Goal: Check status: Check status

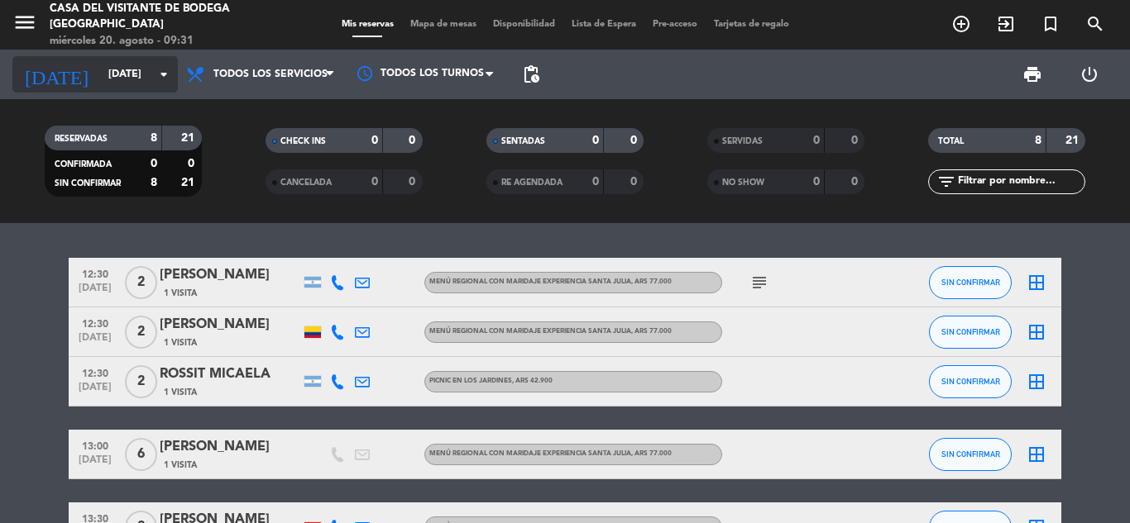
click at [116, 77] on input "[DATE]" at bounding box center [170, 74] width 140 height 28
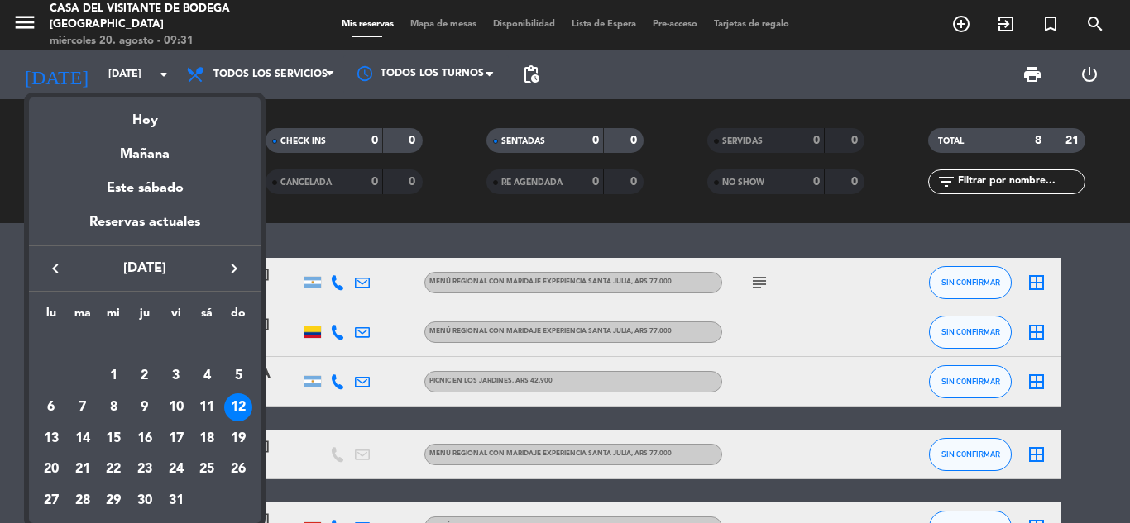
click at [232, 270] on icon "keyboard_arrow_right" at bounding box center [234, 269] width 20 height 20
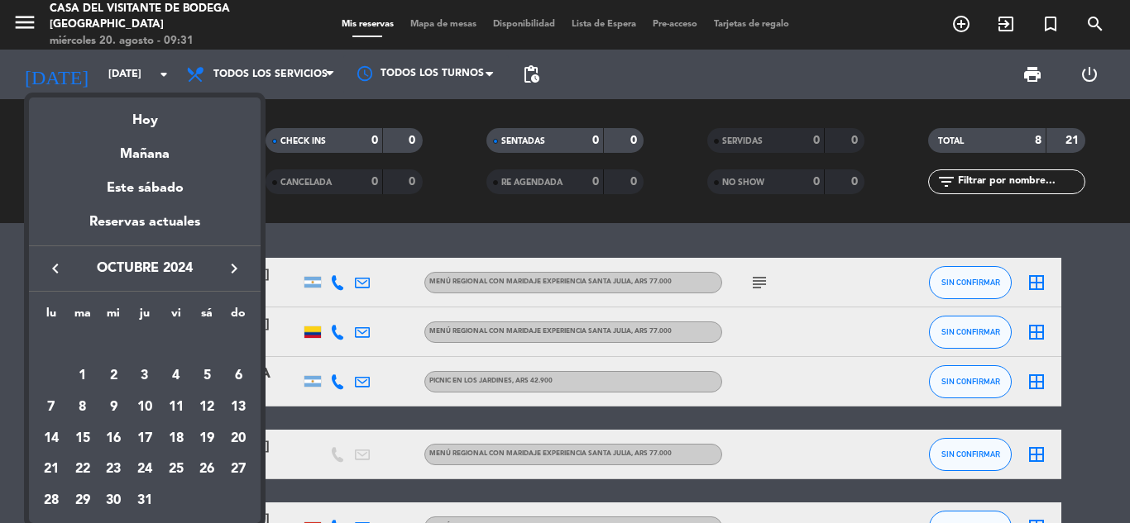
click at [232, 270] on icon "keyboard_arrow_right" at bounding box center [234, 269] width 20 height 20
click at [232, 269] on icon "keyboard_arrow_right" at bounding box center [234, 269] width 20 height 20
click at [232, 268] on icon "keyboard_arrow_right" at bounding box center [234, 269] width 20 height 20
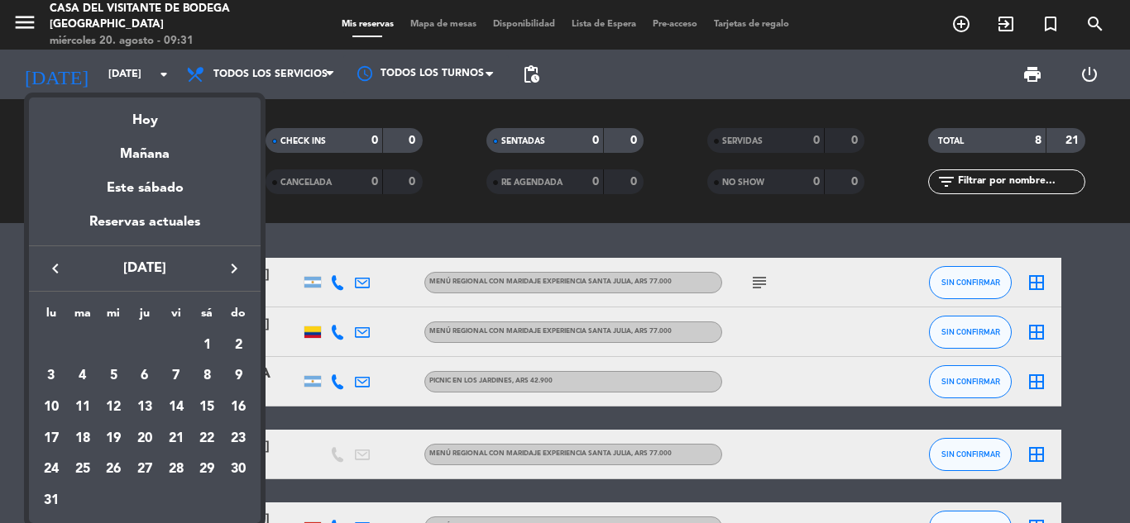
click at [232, 268] on icon "keyboard_arrow_right" at bounding box center [234, 269] width 20 height 20
click at [232, 266] on icon "keyboard_arrow_right" at bounding box center [234, 269] width 20 height 20
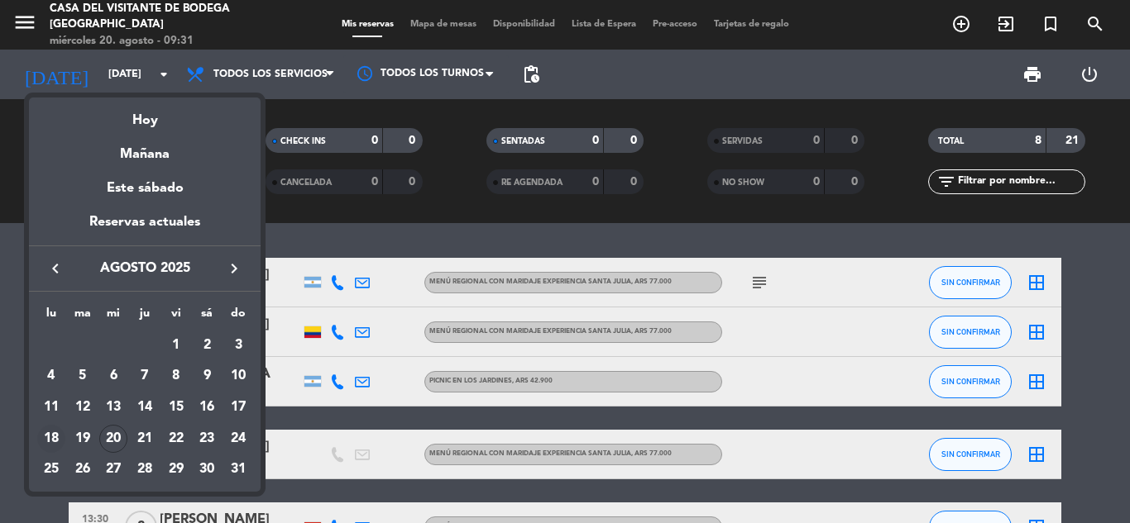
click at [59, 433] on div "18" at bounding box center [51, 439] width 28 height 28
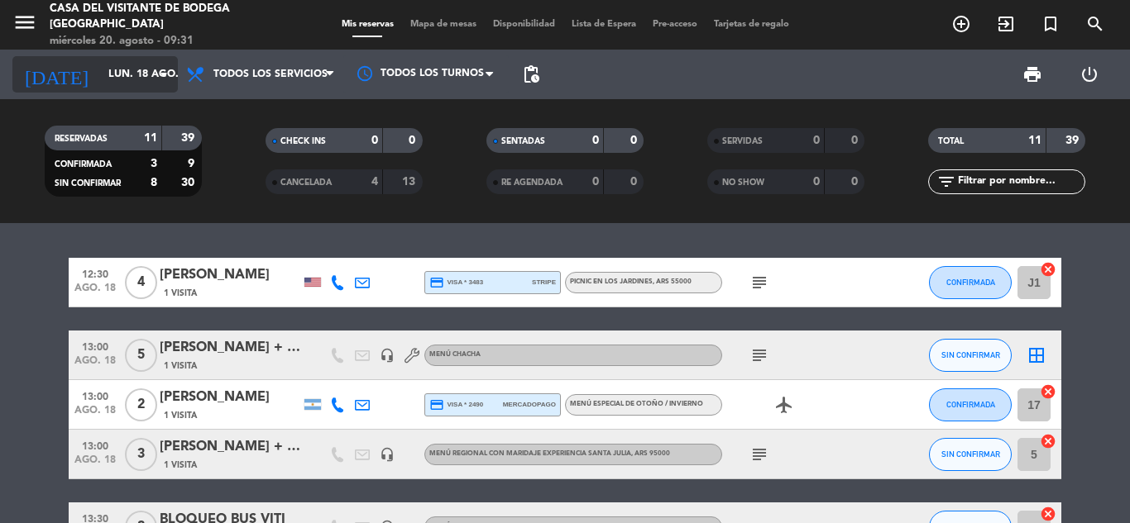
click at [122, 60] on input "lun. 18 ago." at bounding box center [170, 74] width 140 height 28
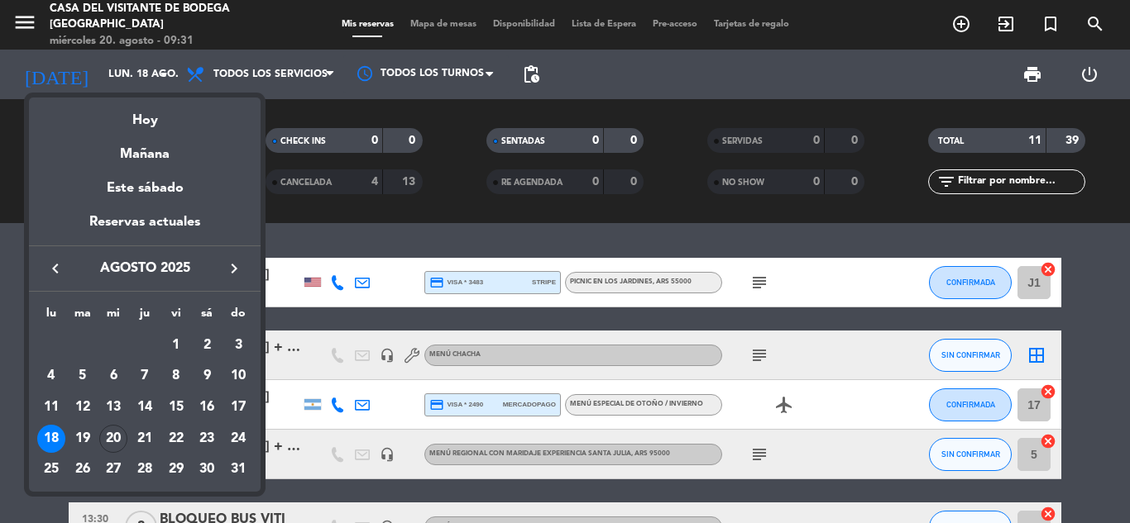
click at [120, 67] on div at bounding box center [565, 261] width 1130 height 523
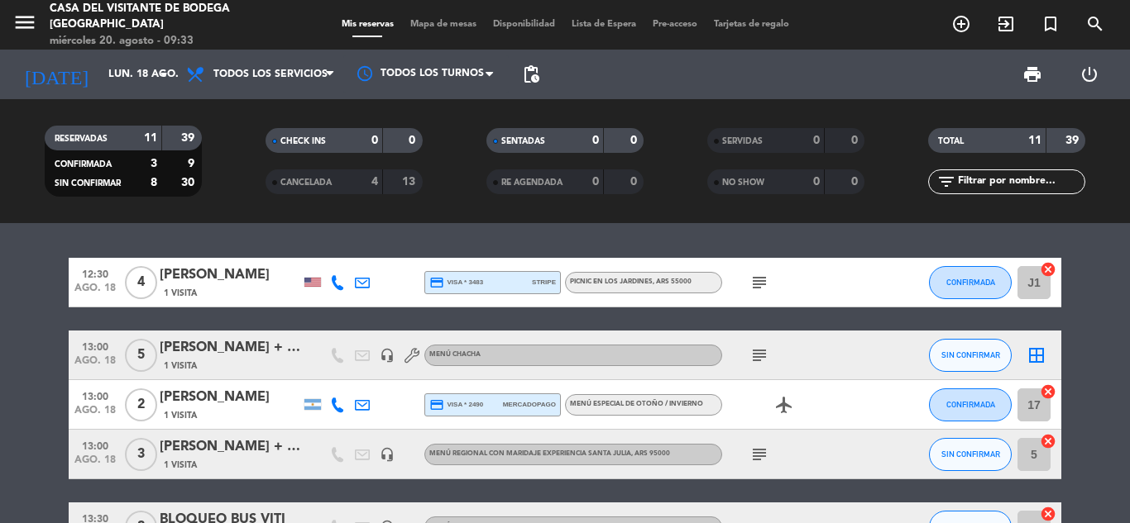
click at [11, 17] on div "menu Casa del Visitante de Bodega Santa Julia miércoles 20. agosto - 09:33" at bounding box center [141, 25] width 283 height 49
drag, startPoint x: 29, startPoint y: 21, endPoint x: 60, endPoint y: 51, distance: 43.3
click at [29, 20] on icon "menu" at bounding box center [24, 22] width 25 height 25
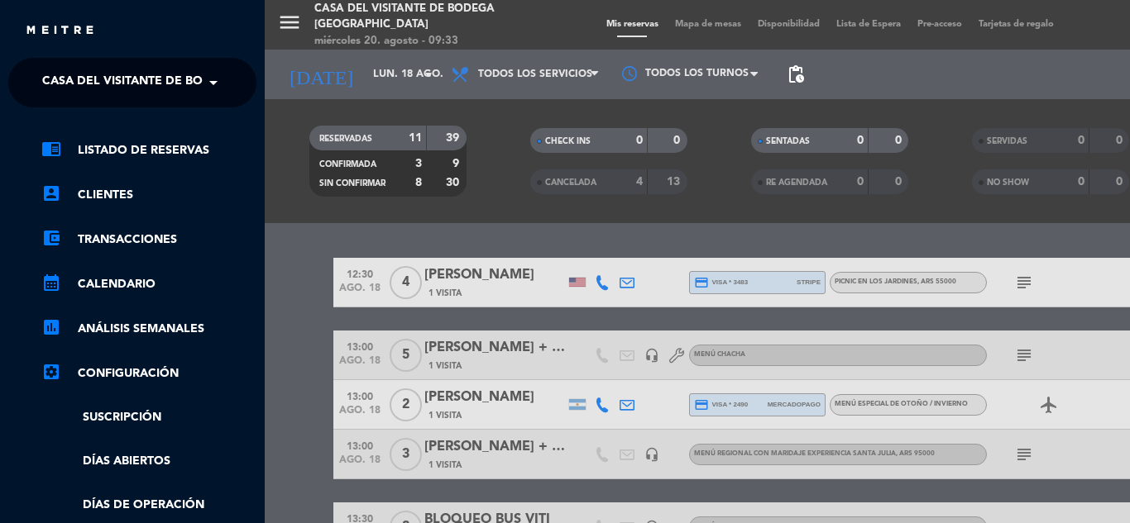
click at [69, 79] on span "Casa del Visitante de Bodega [GEOGRAPHIC_DATA]" at bounding box center [202, 82] width 320 height 35
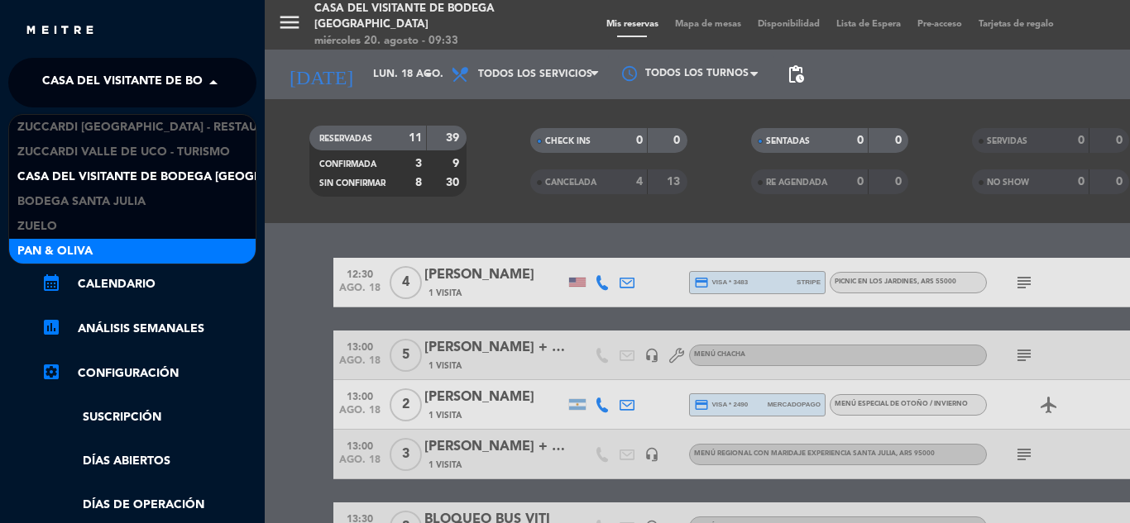
drag, startPoint x: 74, startPoint y: 256, endPoint x: 69, endPoint y: 234, distance: 21.9
click at [74, 255] on span "Pan & Oliva" at bounding box center [54, 251] width 75 height 19
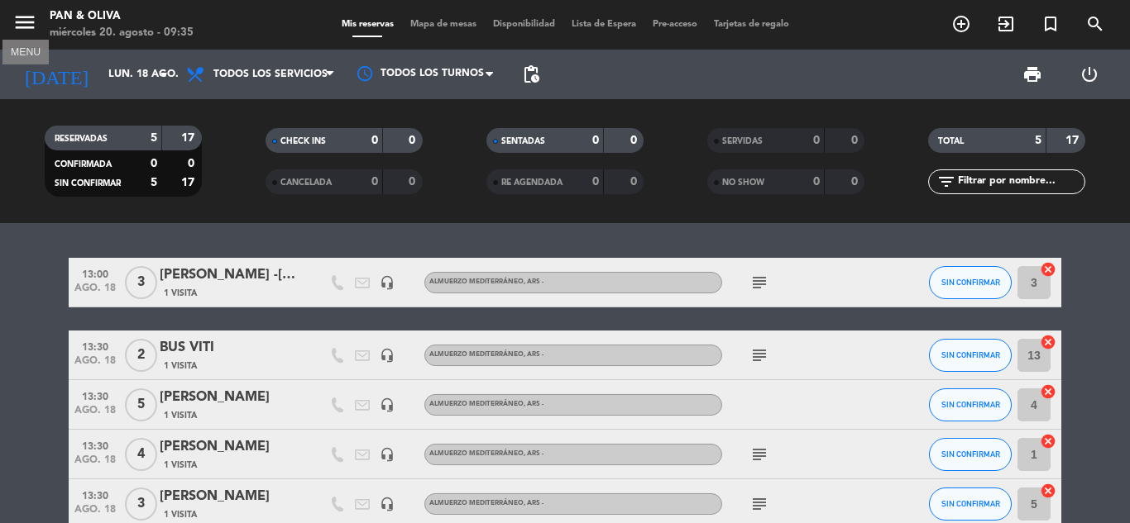
click at [25, 19] on icon "menu" at bounding box center [24, 22] width 25 height 25
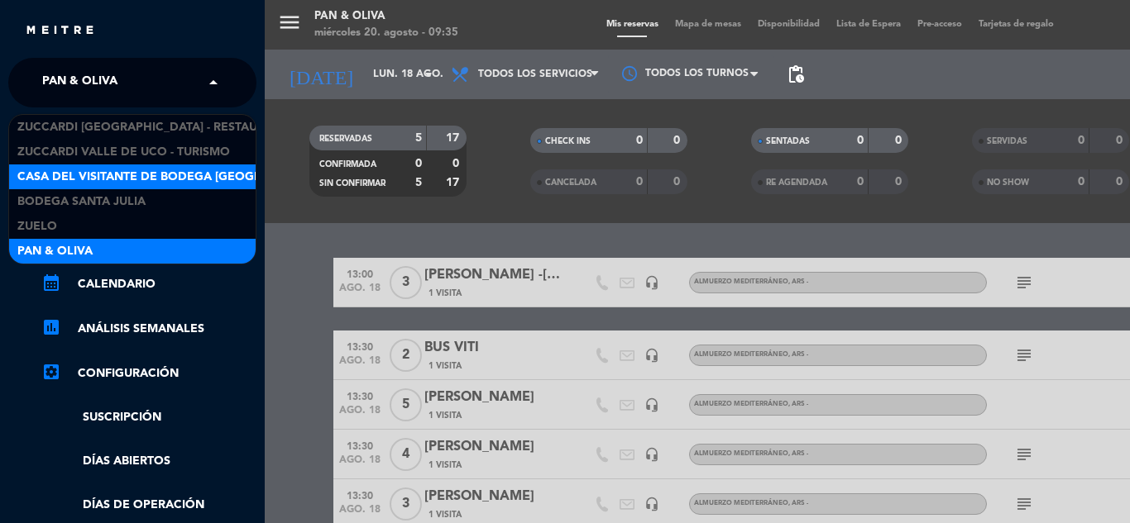
drag, startPoint x: 111, startPoint y: 81, endPoint x: 98, endPoint y: 165, distance: 84.6
click at [111, 82] on span "Pan & Oliva" at bounding box center [79, 82] width 75 height 35
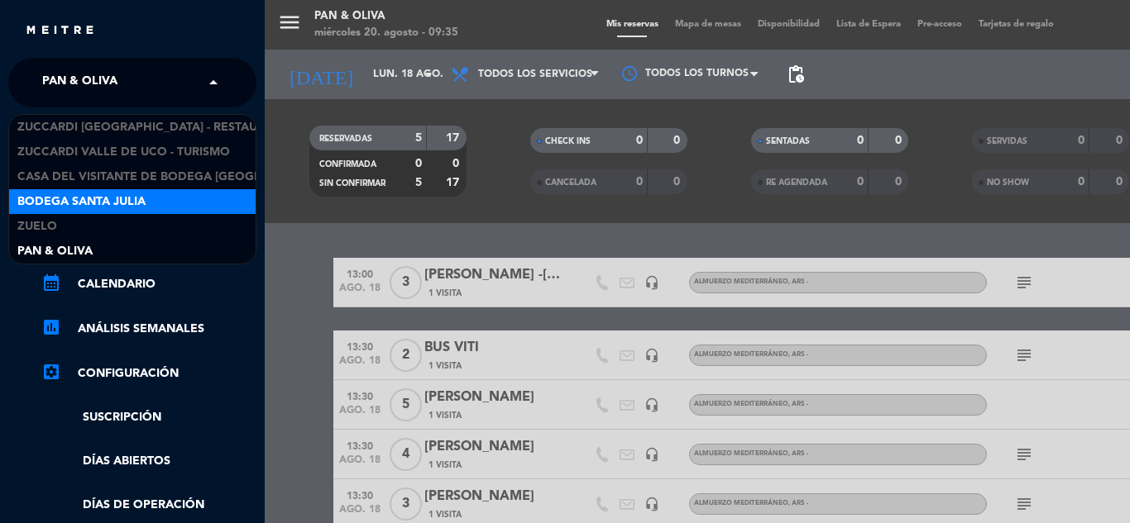
click at [89, 197] on span "Bodega Santa Julia" at bounding box center [81, 202] width 128 height 19
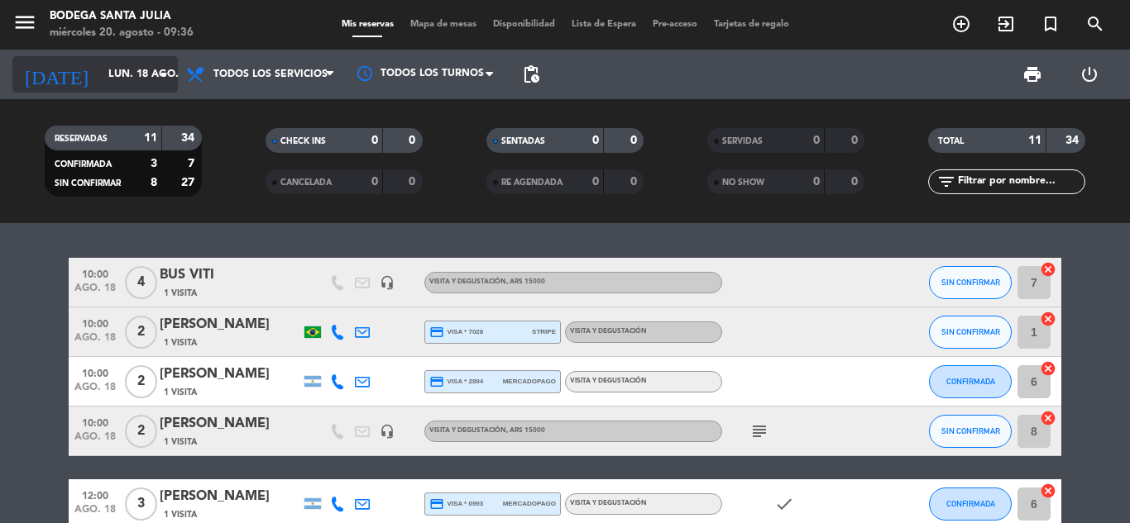
click at [94, 89] on div "[DATE] [DATE] arrow_drop_down" at bounding box center [94, 74] width 165 height 36
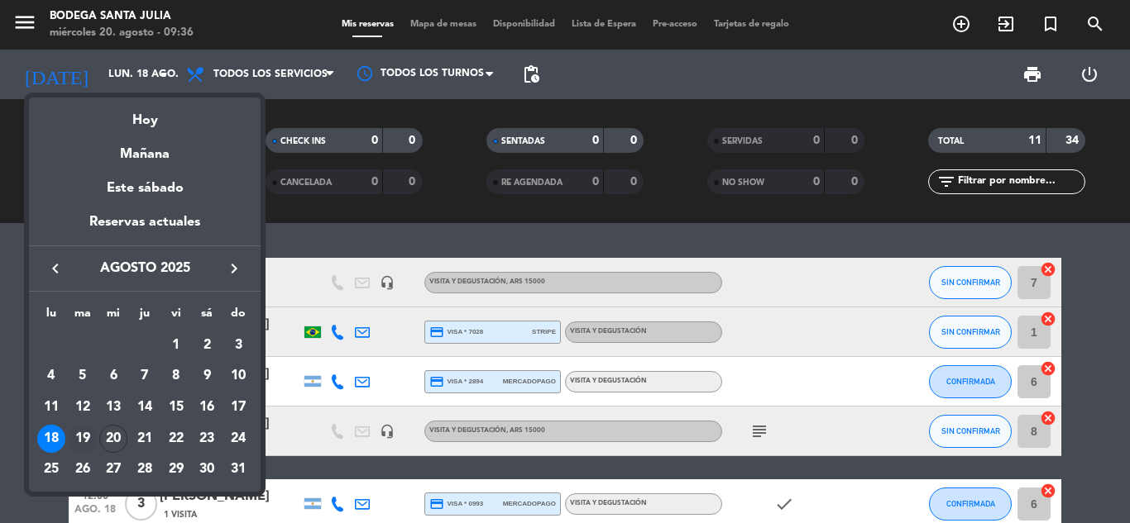
click at [86, 434] on div "19" at bounding box center [83, 439] width 28 height 28
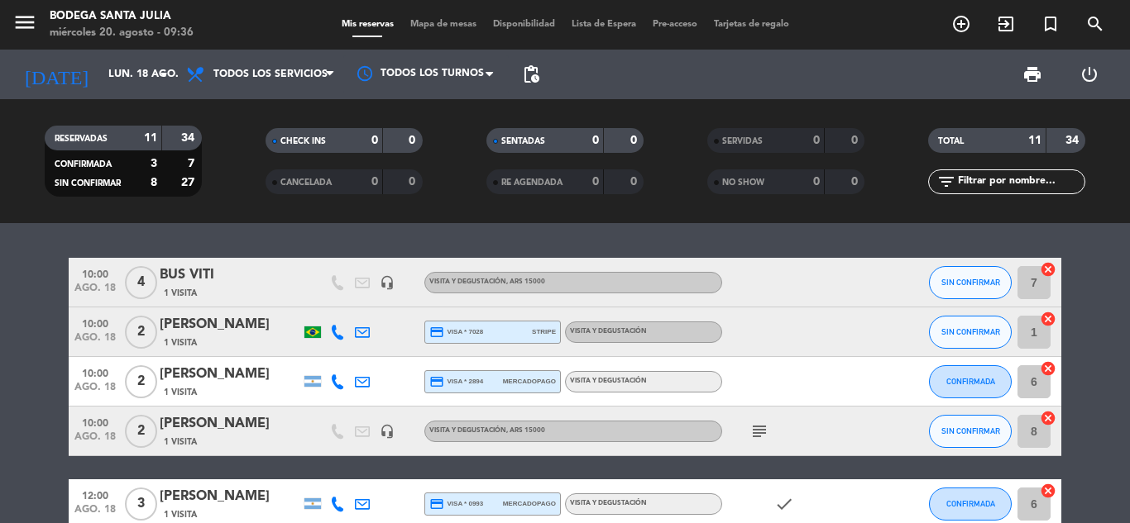
type input "[DATE]"
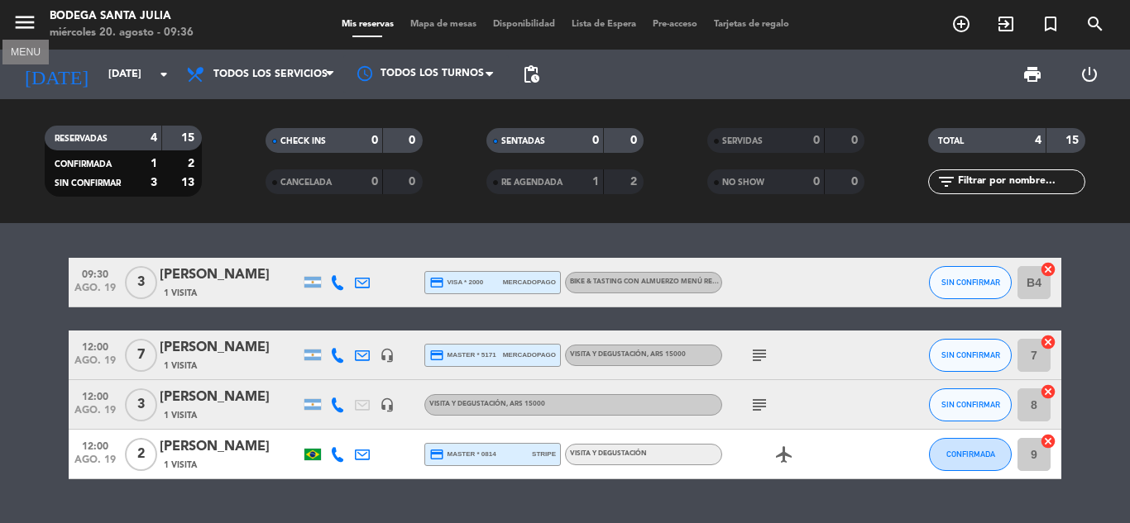
click at [13, 25] on icon "menu" at bounding box center [24, 22] width 25 height 25
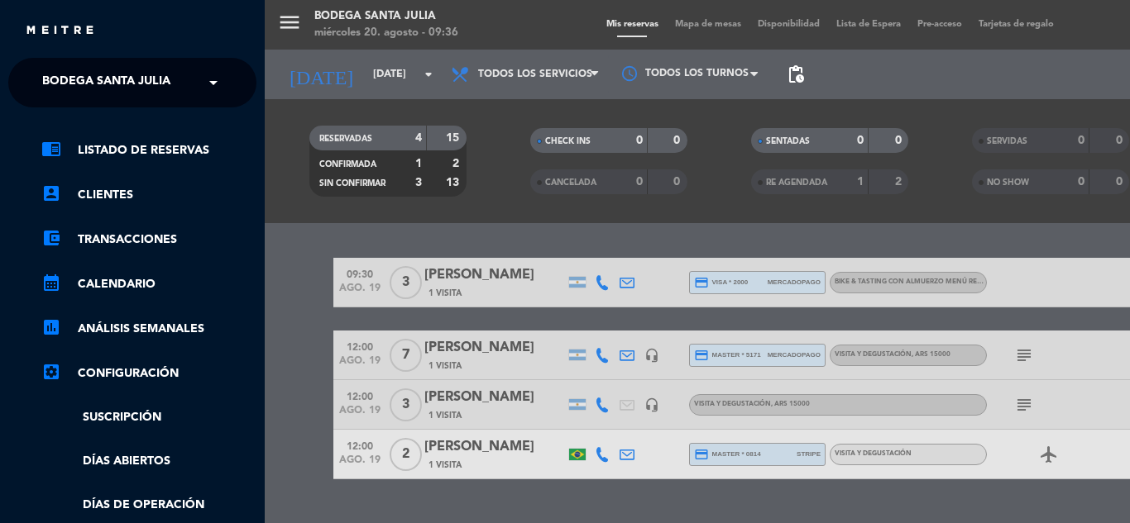
click at [71, 86] on span "Bodega Santa Julia" at bounding box center [106, 82] width 128 height 35
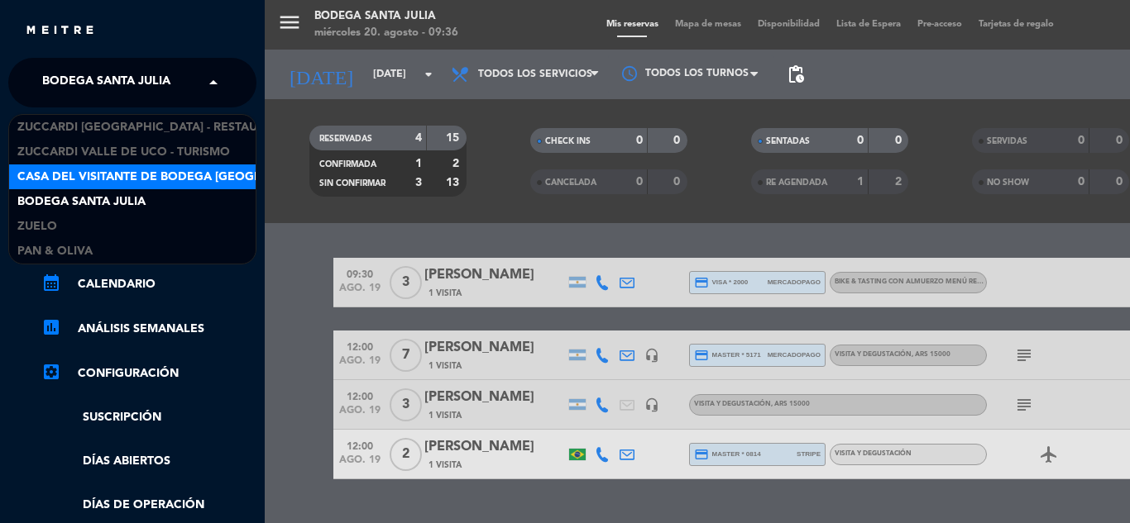
click at [118, 179] on span "Casa del Visitante de Bodega [GEOGRAPHIC_DATA]" at bounding box center [177, 177] width 320 height 19
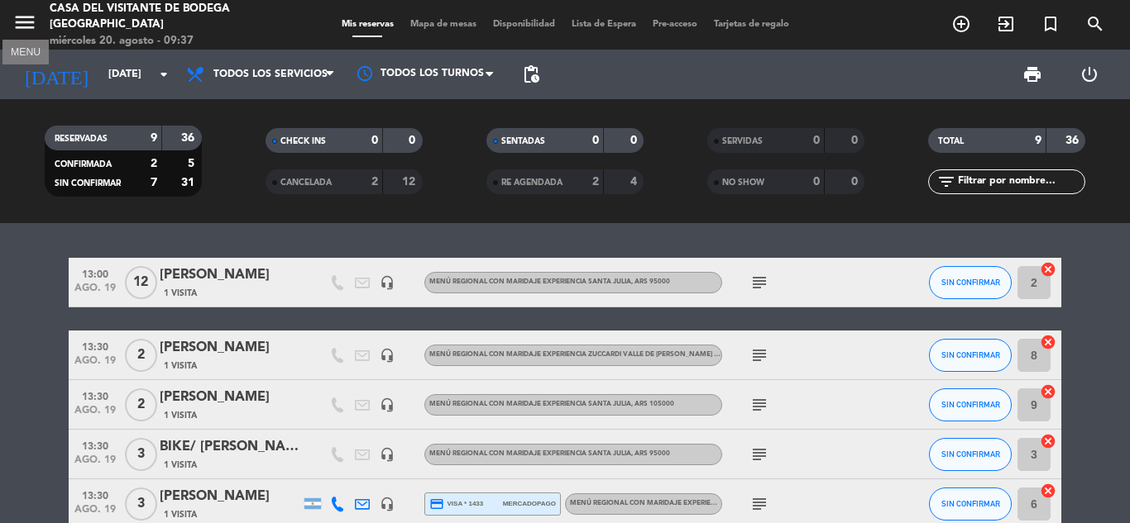
click at [16, 17] on icon "menu" at bounding box center [24, 22] width 25 height 25
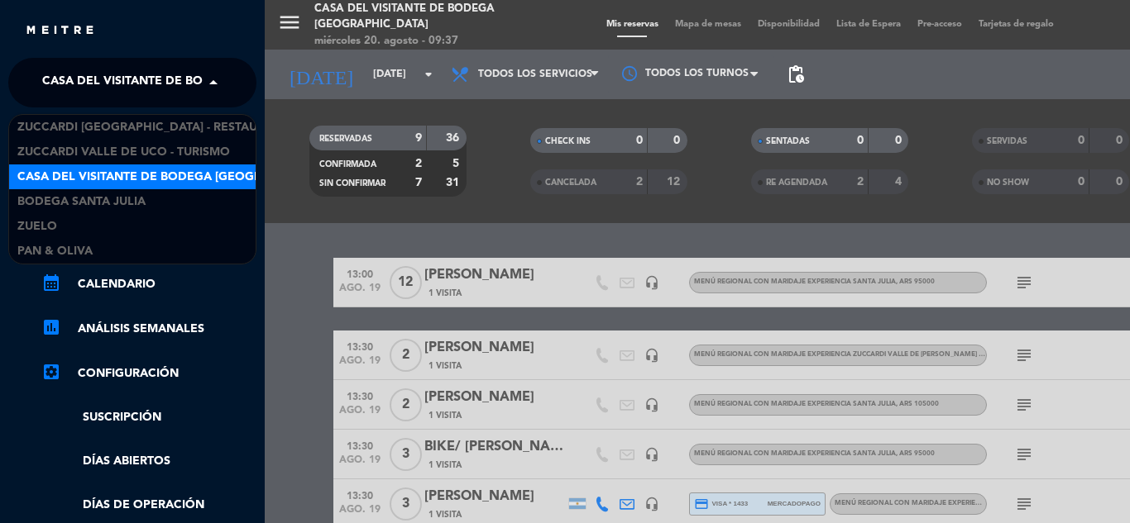
click at [111, 96] on span "Casa del Visitante de Bodega [GEOGRAPHIC_DATA]" at bounding box center [202, 82] width 320 height 35
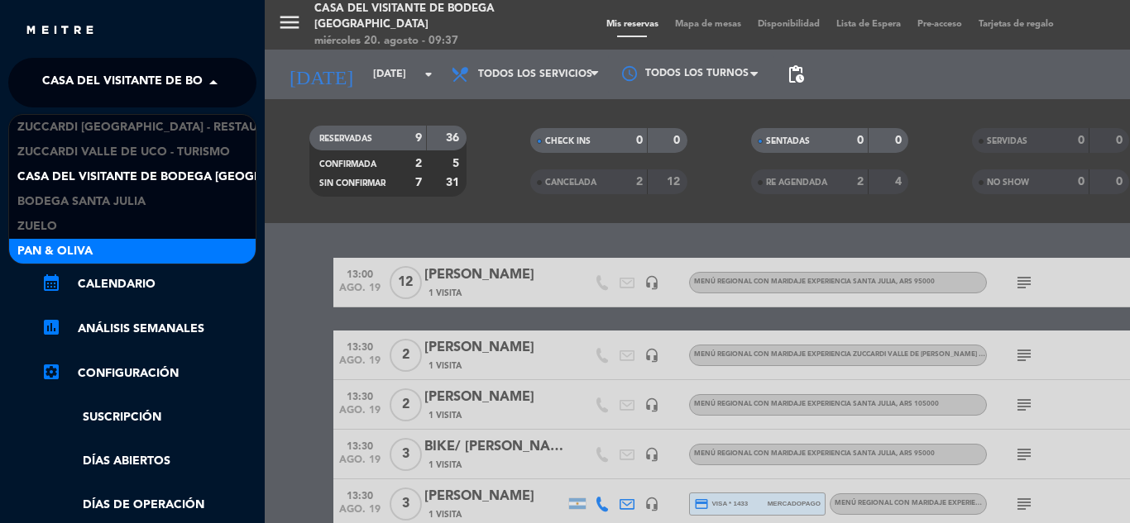
click at [116, 251] on div "Pan & Oliva" at bounding box center [132, 251] width 246 height 25
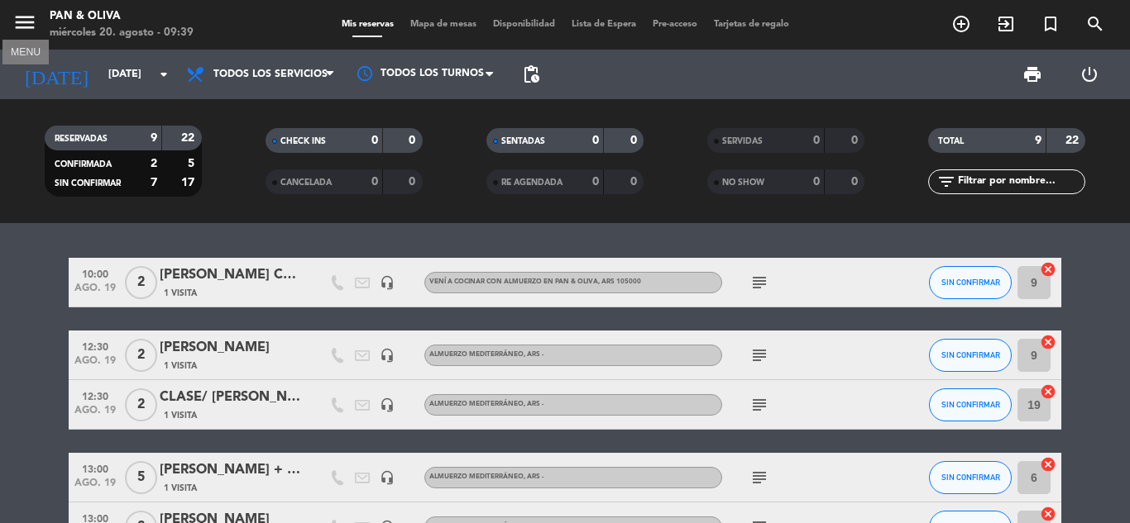
click at [25, 33] on icon "menu" at bounding box center [24, 22] width 25 height 25
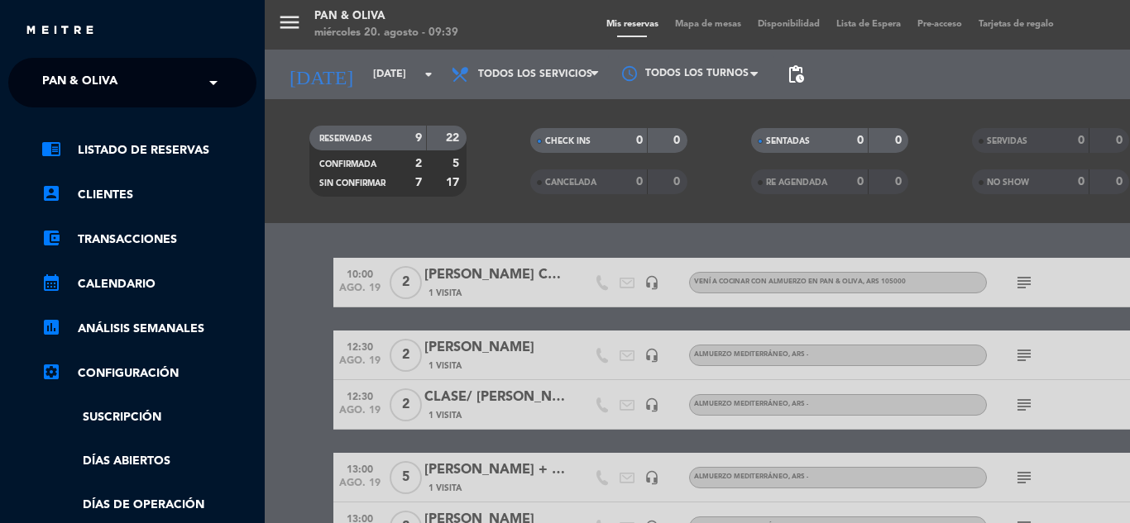
click at [84, 74] on span "Pan & Oliva" at bounding box center [79, 82] width 75 height 35
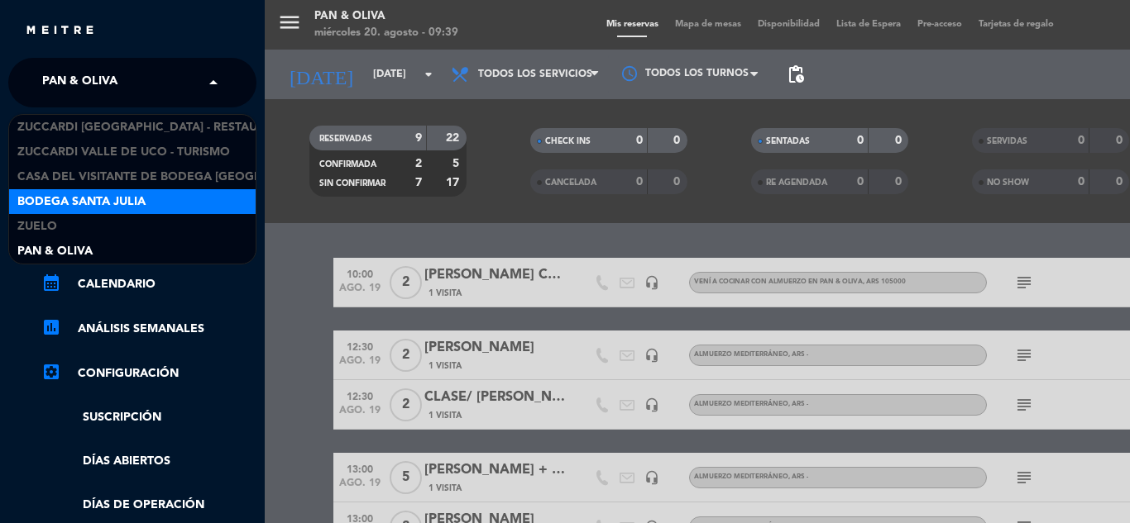
click at [94, 203] on span "Bodega Santa Julia" at bounding box center [81, 202] width 128 height 19
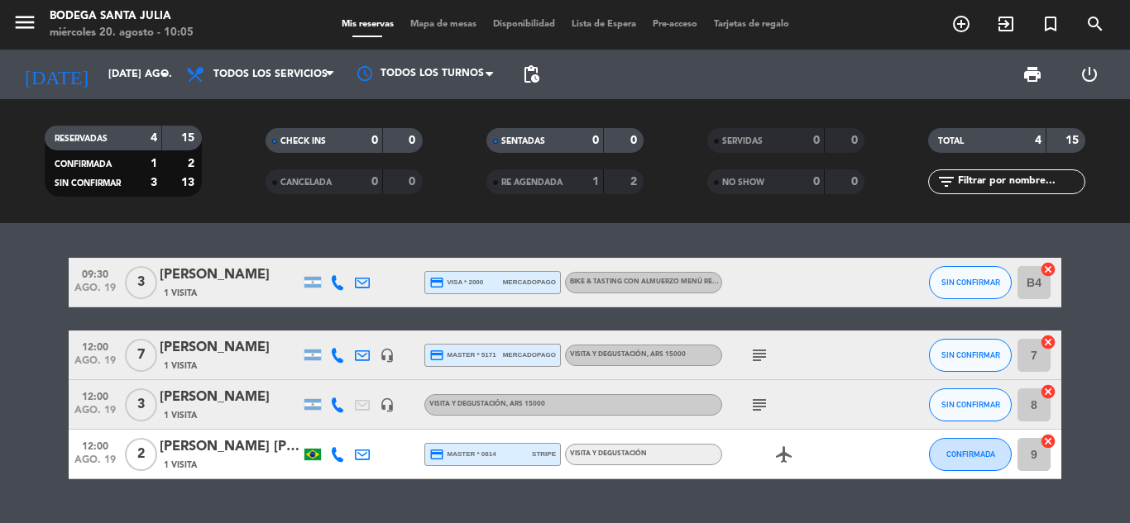
click at [8, 20] on div "menu Bodega Santa [PERSON_NAME] miércoles 20. agosto - 10:05" at bounding box center [141, 25] width 283 height 39
click at [36, 21] on icon "menu" at bounding box center [24, 22] width 25 height 25
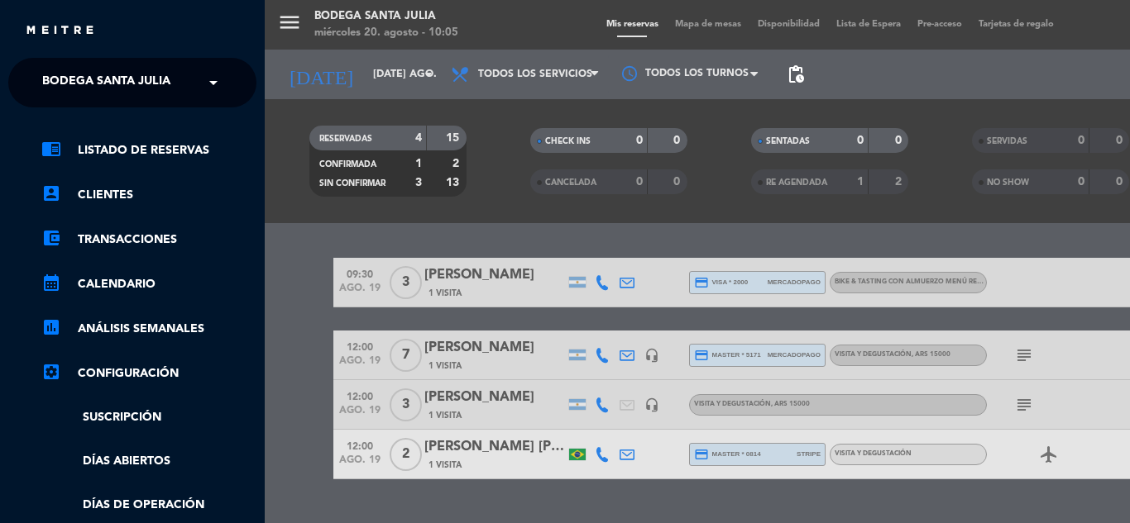
click at [75, 64] on ng-select "× Bodega Santa [PERSON_NAME] ×" at bounding box center [132, 83] width 248 height 50
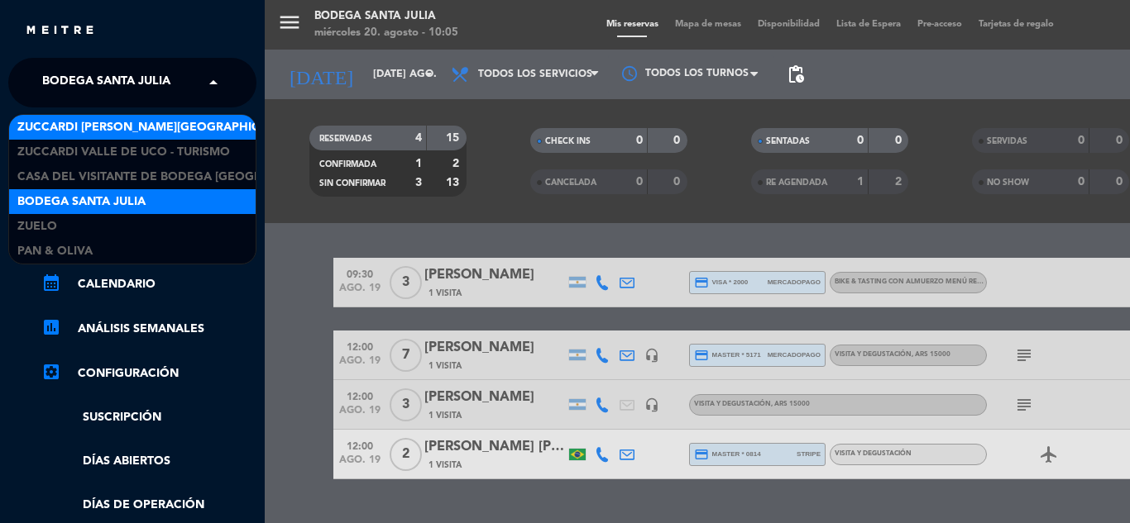
drag, startPoint x: 84, startPoint y: 83, endPoint x: 98, endPoint y: 115, distance: 34.9
click at [84, 84] on span "Bodega Santa Julia" at bounding box center [106, 82] width 128 height 35
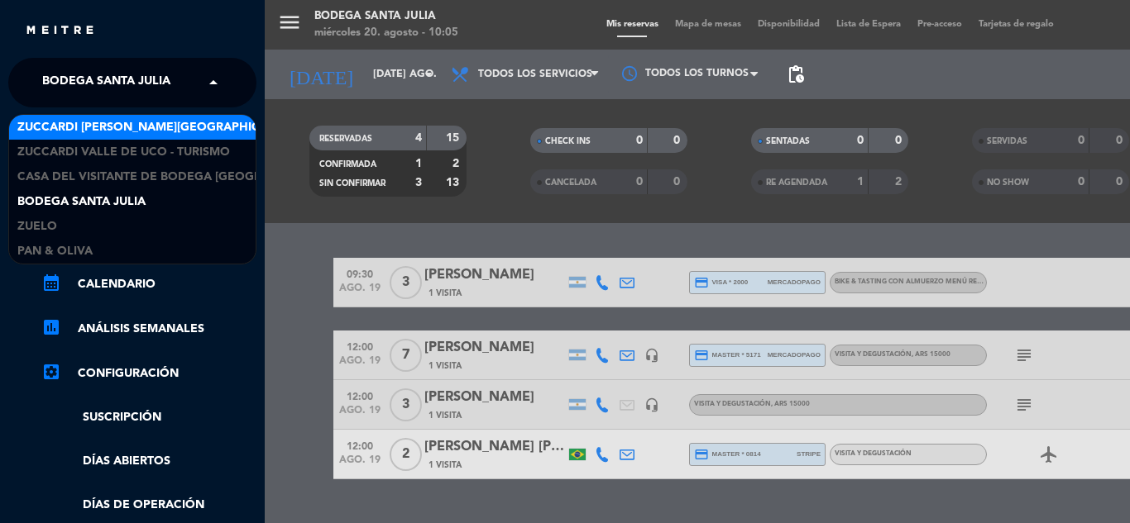
click at [106, 128] on span "Zuccardi [GEOGRAPHIC_DATA] - Restaurant [GEOGRAPHIC_DATA]" at bounding box center [311, 127] width 589 height 19
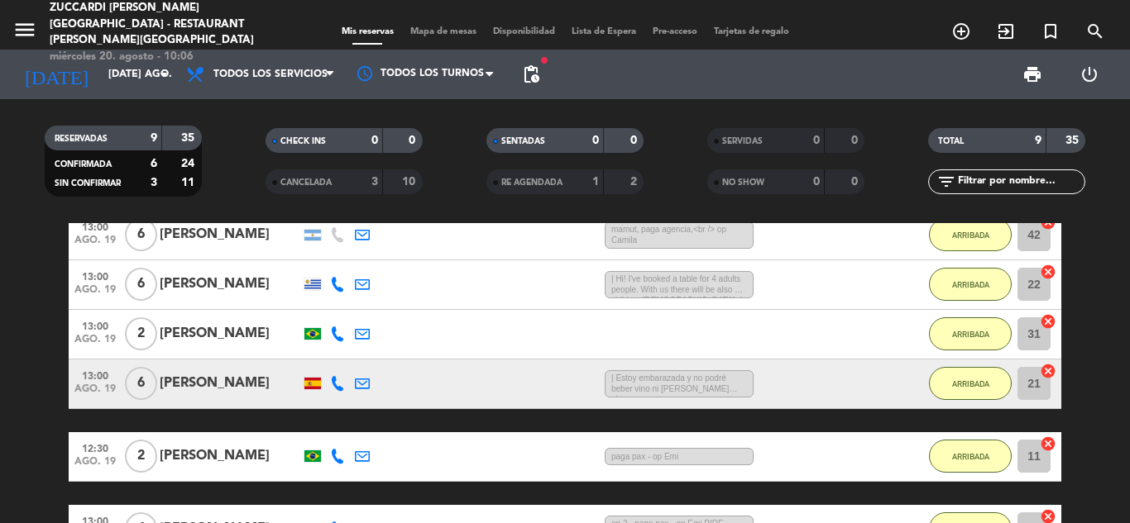
scroll to position [140, 0]
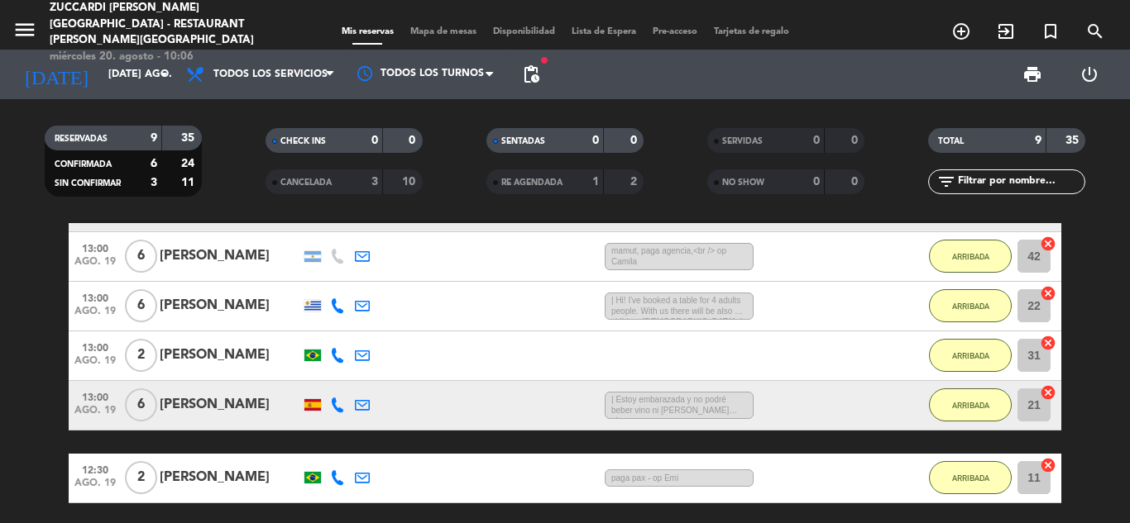
click at [472, 358] on div "13:00 ago. 19 2 Rafaela CarfaNe Zocal 21:04 H / 19:44 H sms ARRIBADA 31 cancel" at bounding box center [565, 357] width 992 height 50
click at [236, 360] on div "Rafaela CarfaNe Zocal" at bounding box center [230, 355] width 141 height 21
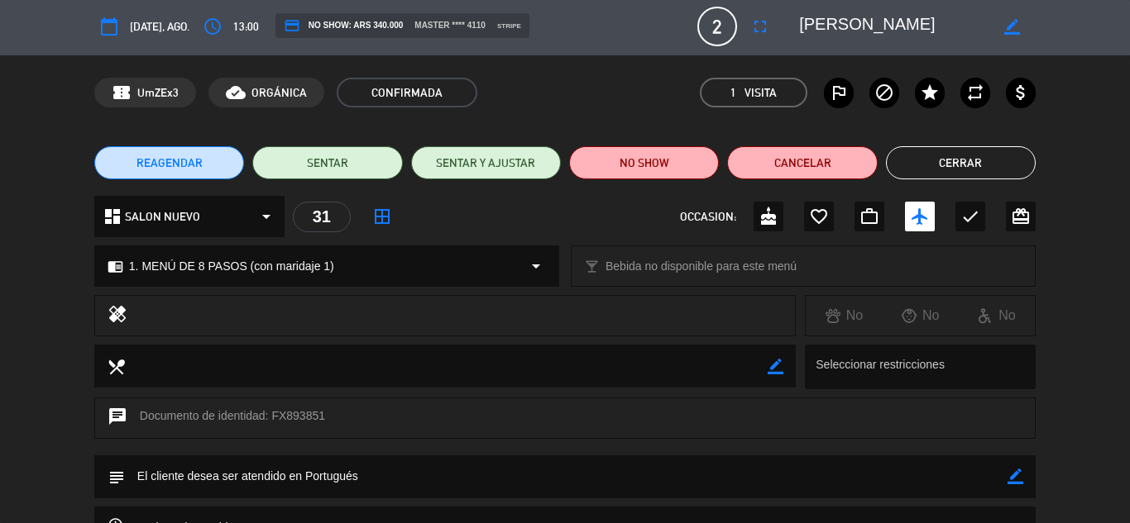
scroll to position [0, 0]
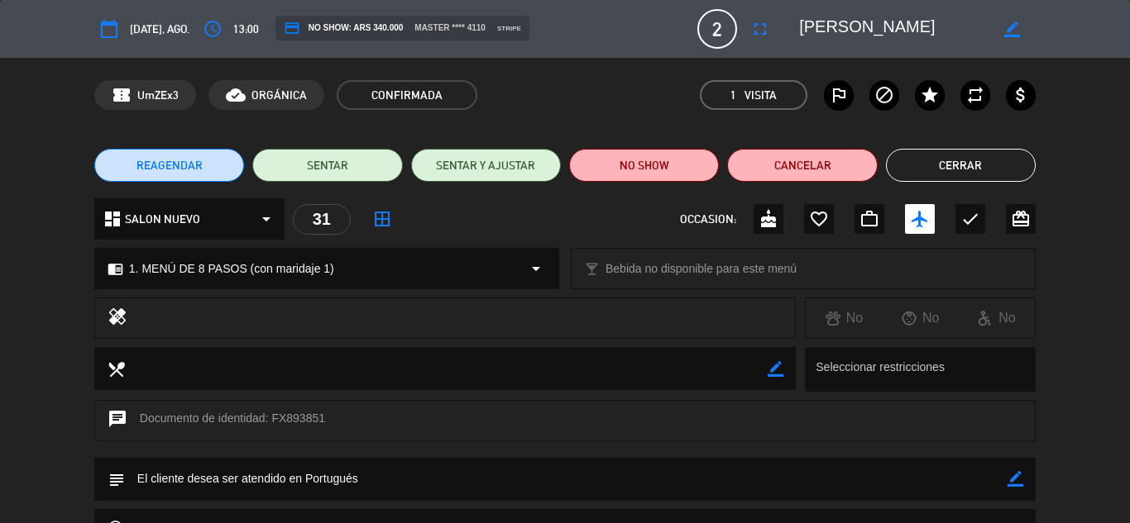
click at [948, 162] on button "Cerrar" at bounding box center [961, 165] width 150 height 33
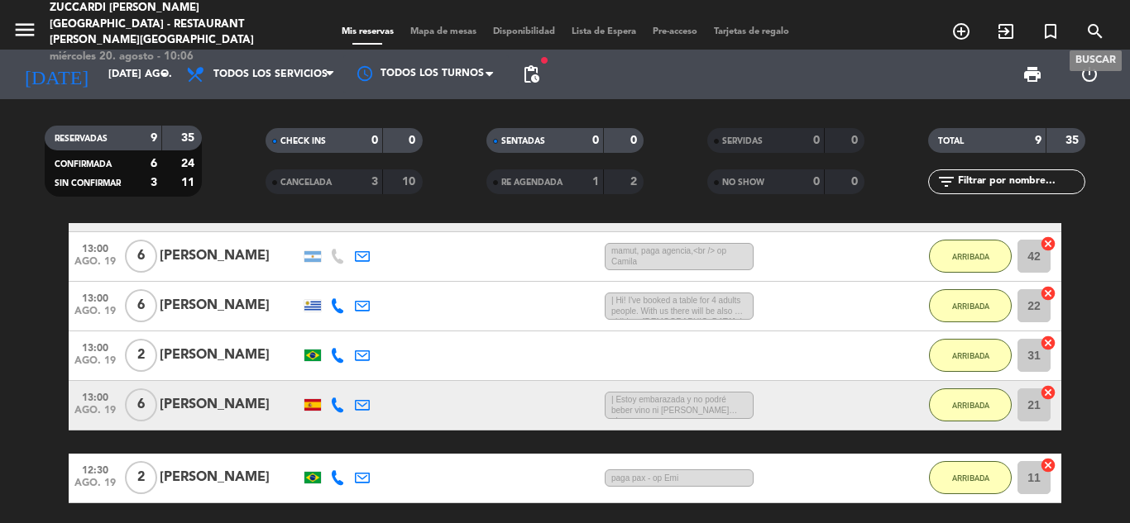
click at [1092, 26] on icon "search" at bounding box center [1095, 31] width 20 height 20
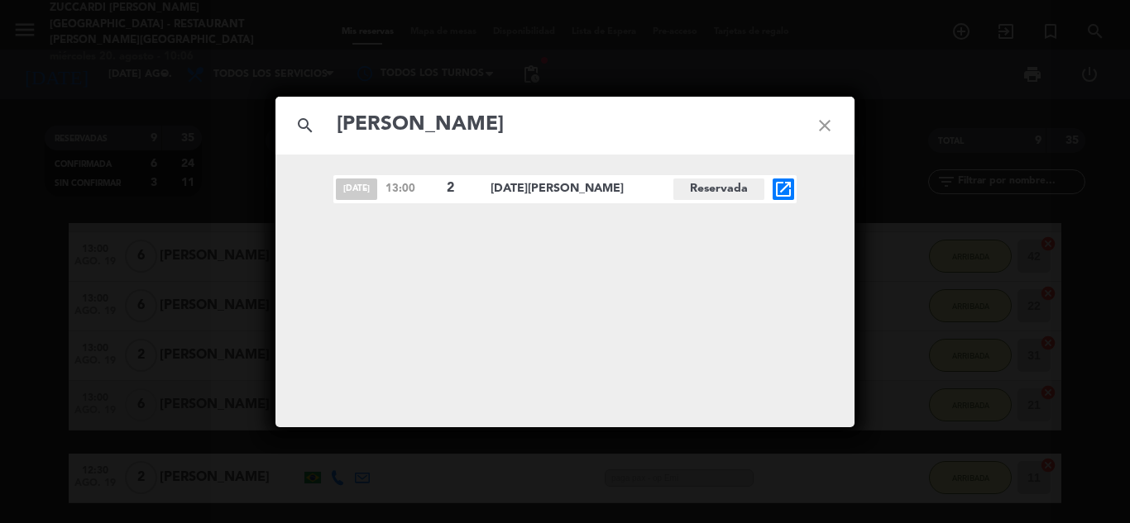
type input "alvarez o"
click at [120, 368] on div "search alvarez o close oct. 1 13:00 2 Lucia alvarez otero Reservada open_in_new" at bounding box center [565, 261] width 1130 height 523
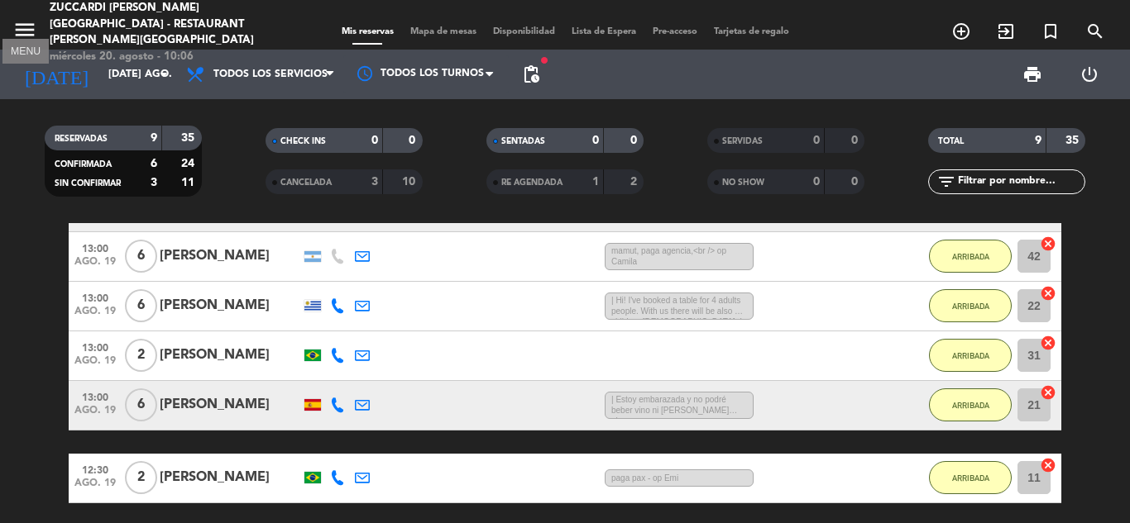
click at [33, 17] on icon "menu" at bounding box center [24, 29] width 25 height 25
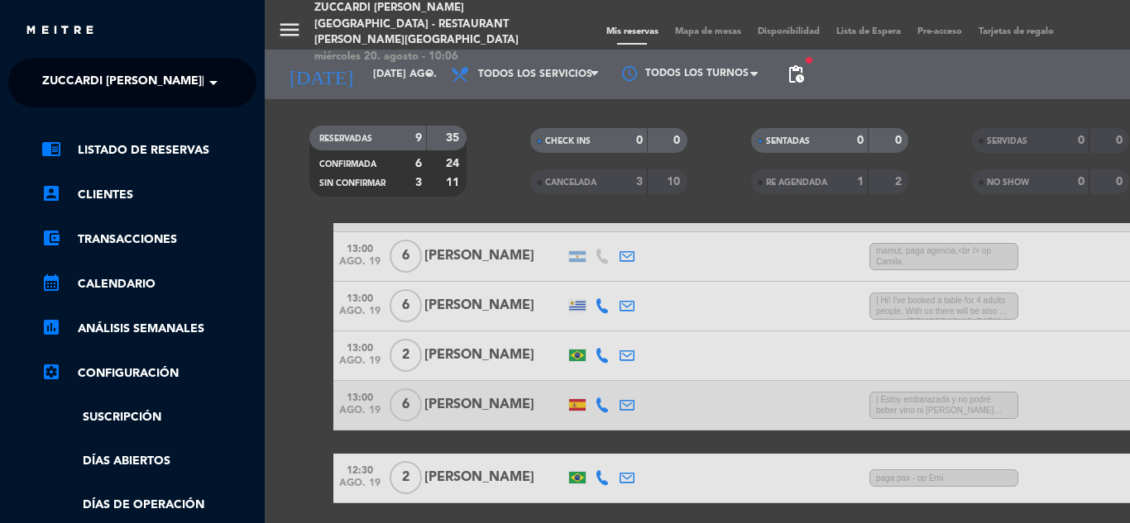
click at [113, 60] on ng-select "× Zuccardi Valle de Uco - Restaurant Piedra Infinita ×" at bounding box center [132, 83] width 248 height 50
click at [117, 85] on span "Zuccardi [GEOGRAPHIC_DATA] - Restaurant [GEOGRAPHIC_DATA]" at bounding box center [336, 82] width 589 height 35
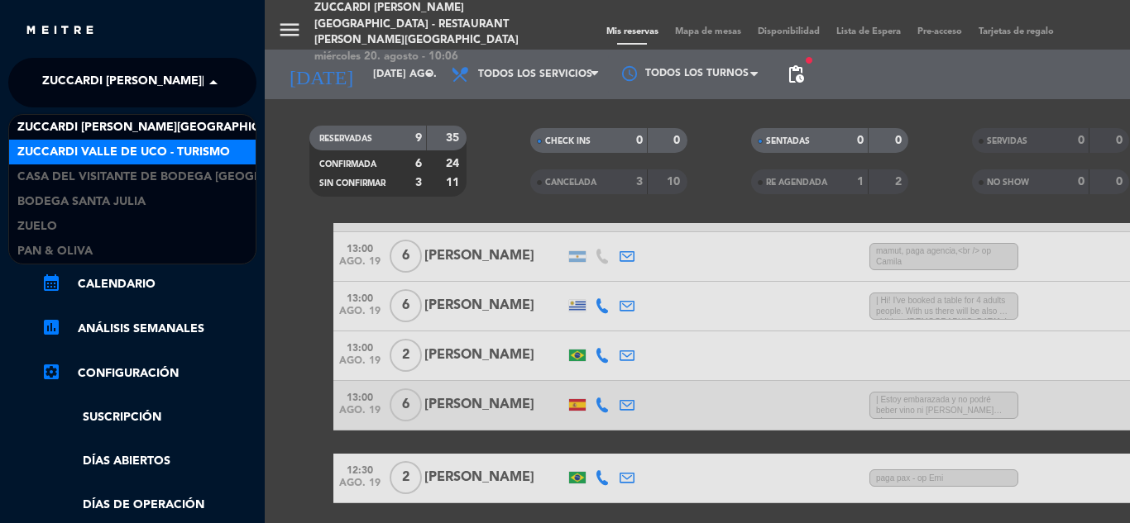
click at [122, 145] on span "Zuccardi Valle de Uco - Turismo" at bounding box center [123, 152] width 213 height 19
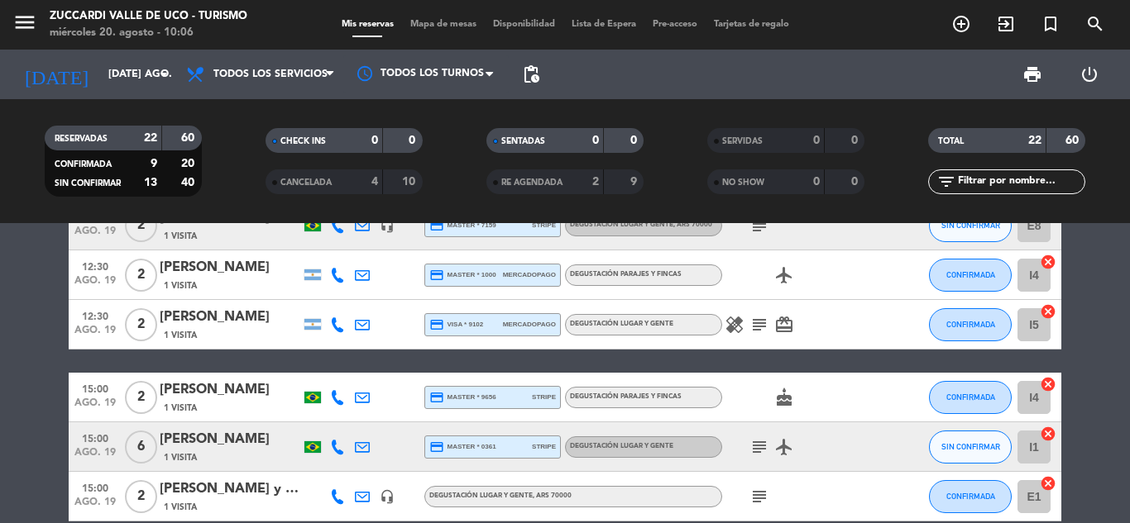
scroll to position [813, 0]
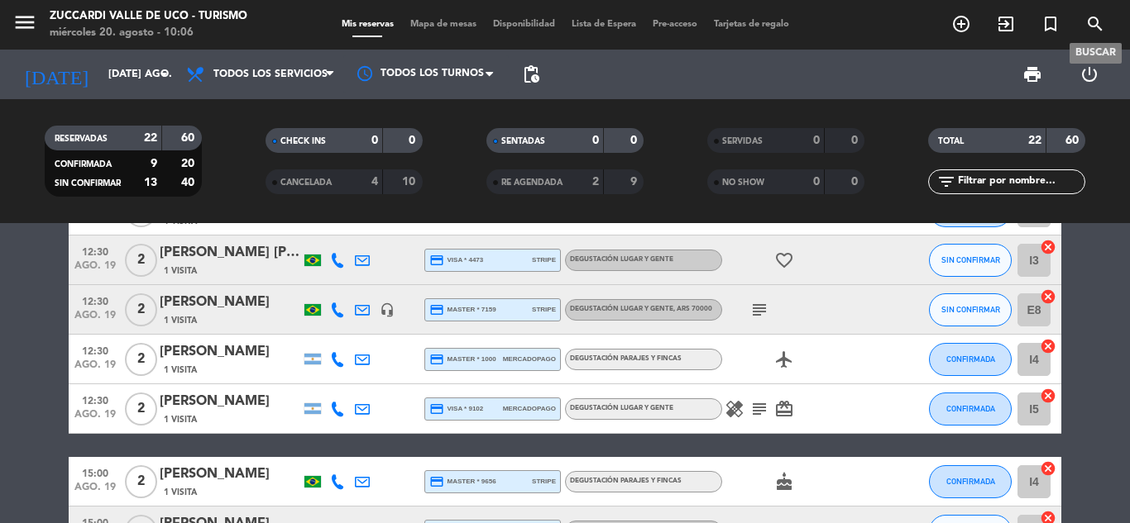
click at [1079, 32] on span "search" at bounding box center [1095, 24] width 45 height 28
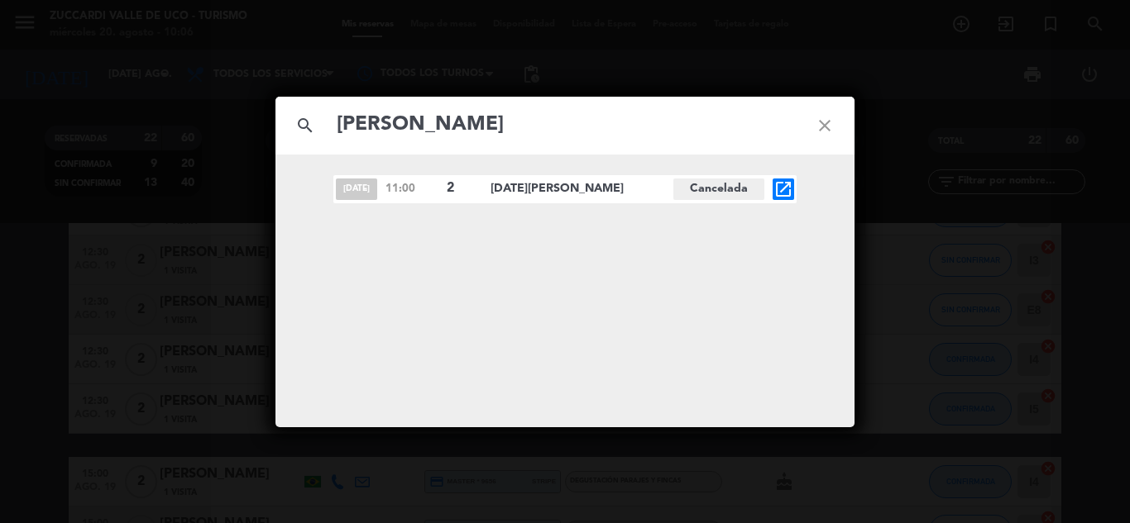
type input "alvarez o"
click at [225, 299] on div "search alvarez o close oct. 1 11:00 2 Lucia alvarez otero Cancelada open_in_new" at bounding box center [565, 261] width 1130 height 523
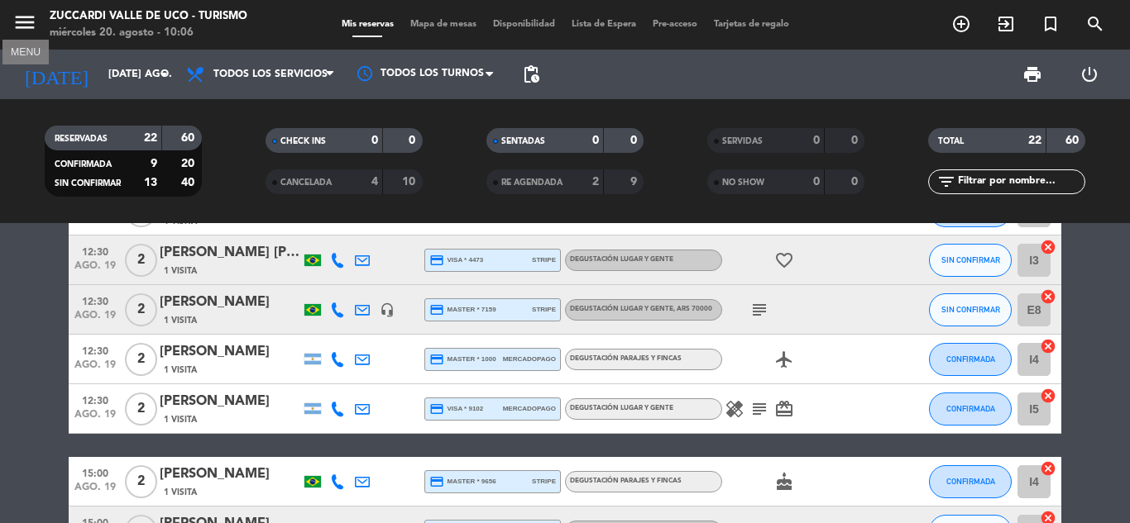
click at [27, 21] on icon "menu" at bounding box center [24, 22] width 25 height 25
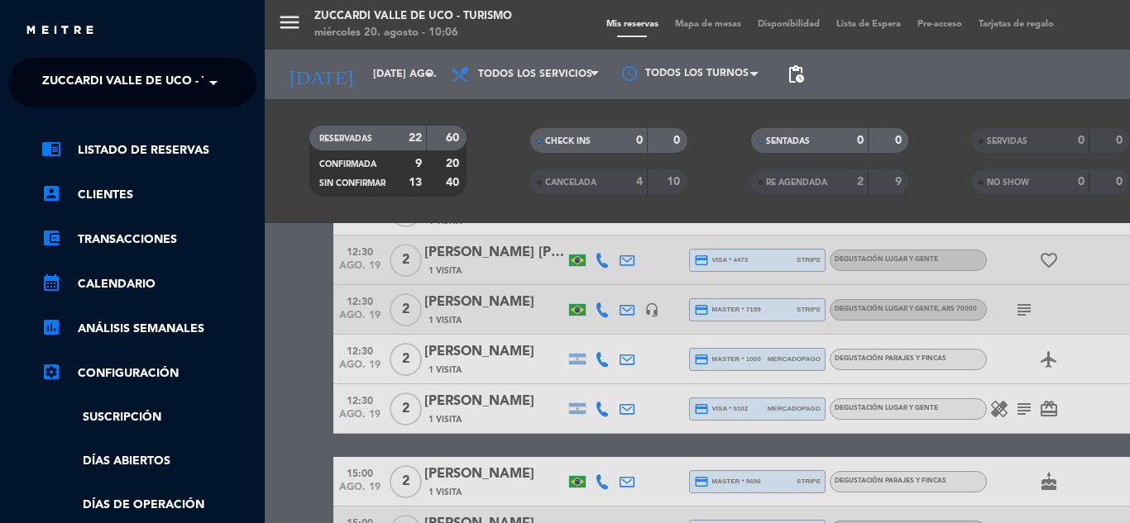
click at [121, 95] on span "Zuccardi Valle de Uco - Turismo" at bounding box center [148, 82] width 213 height 35
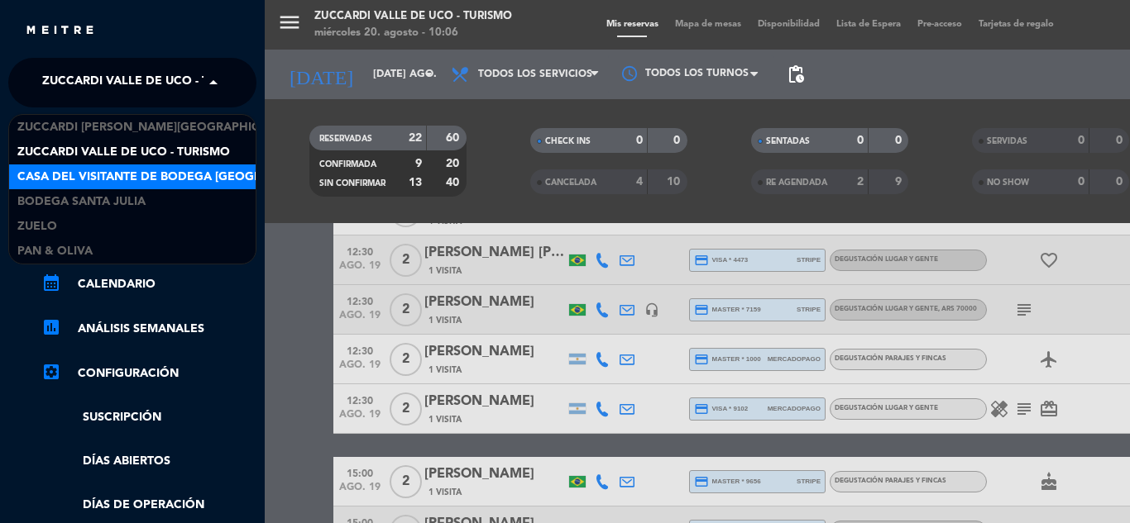
click at [134, 175] on span "Casa del Visitante de Bodega [GEOGRAPHIC_DATA]" at bounding box center [225, 177] width 416 height 19
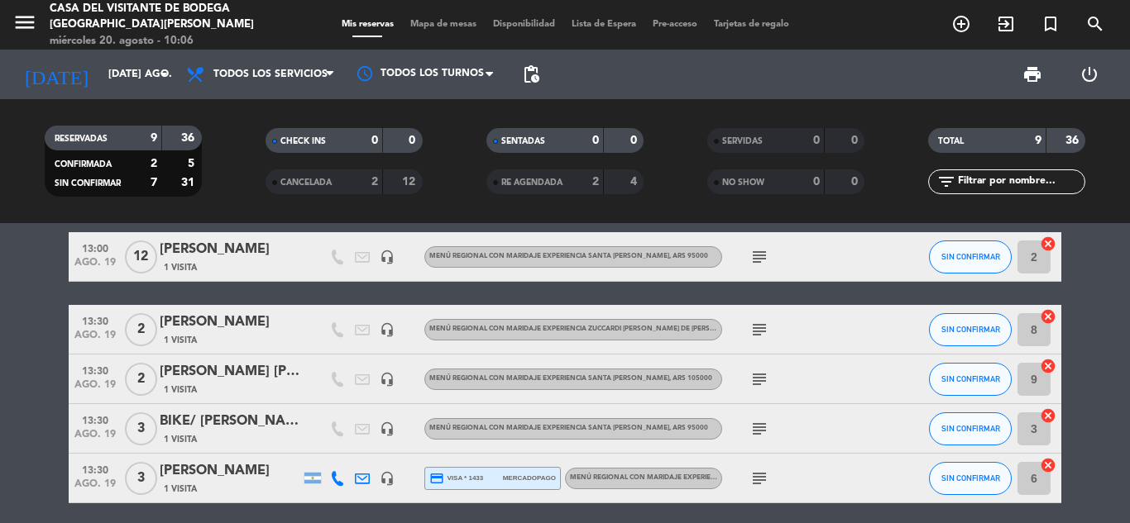
scroll to position [0, 0]
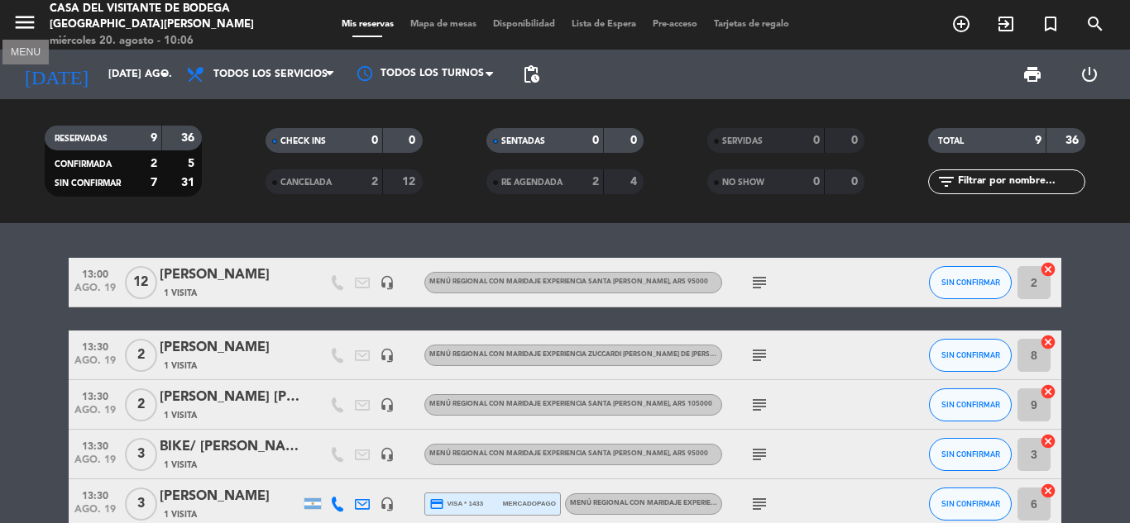
click at [13, 19] on icon "menu" at bounding box center [24, 22] width 25 height 25
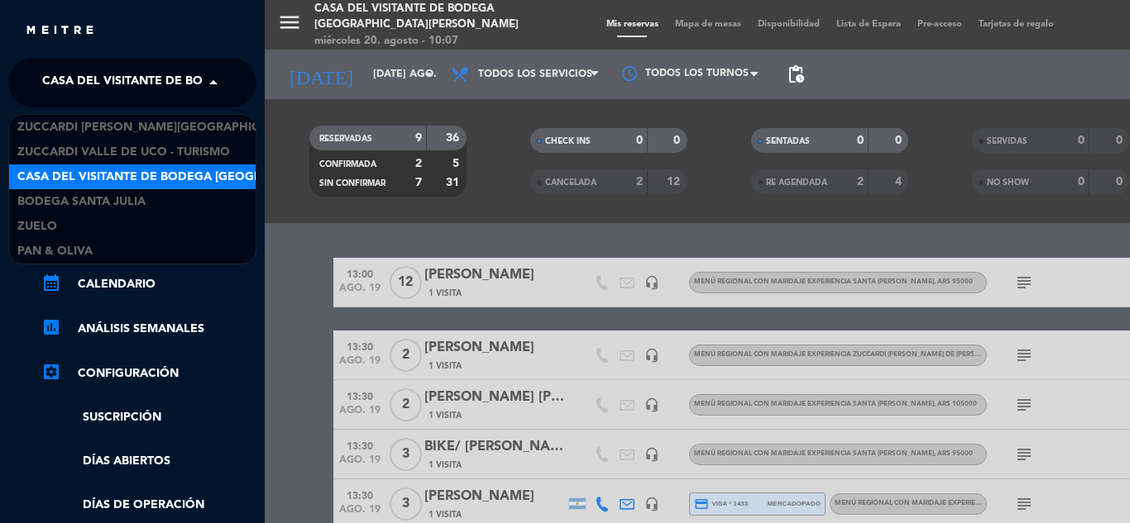
click at [94, 88] on span "Casa del Visitante de Bodega [GEOGRAPHIC_DATA]" at bounding box center [250, 82] width 416 height 35
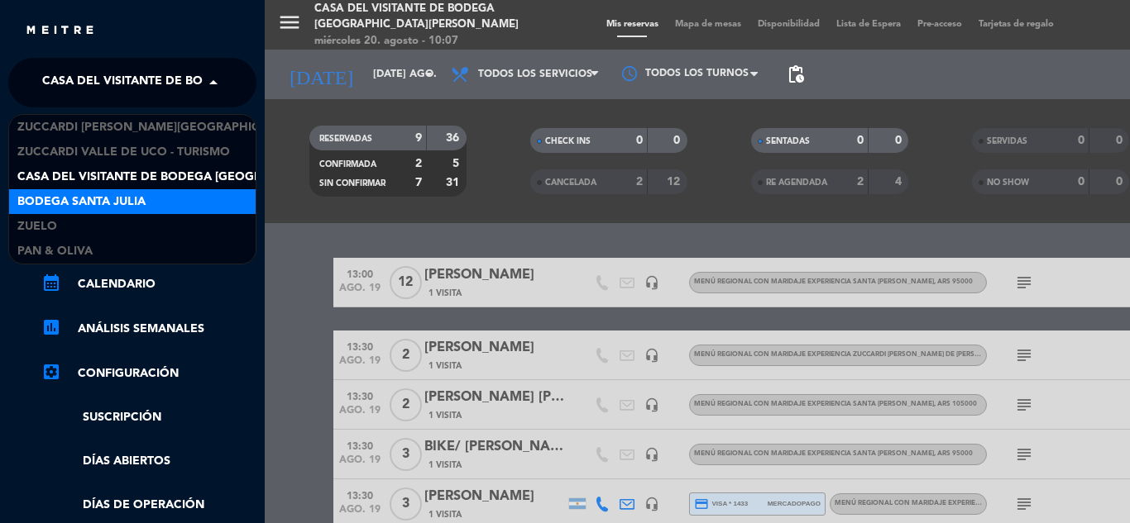
click at [122, 200] on span "Bodega Santa Julia" at bounding box center [81, 202] width 128 height 19
